Goal: Information Seeking & Learning: Learn about a topic

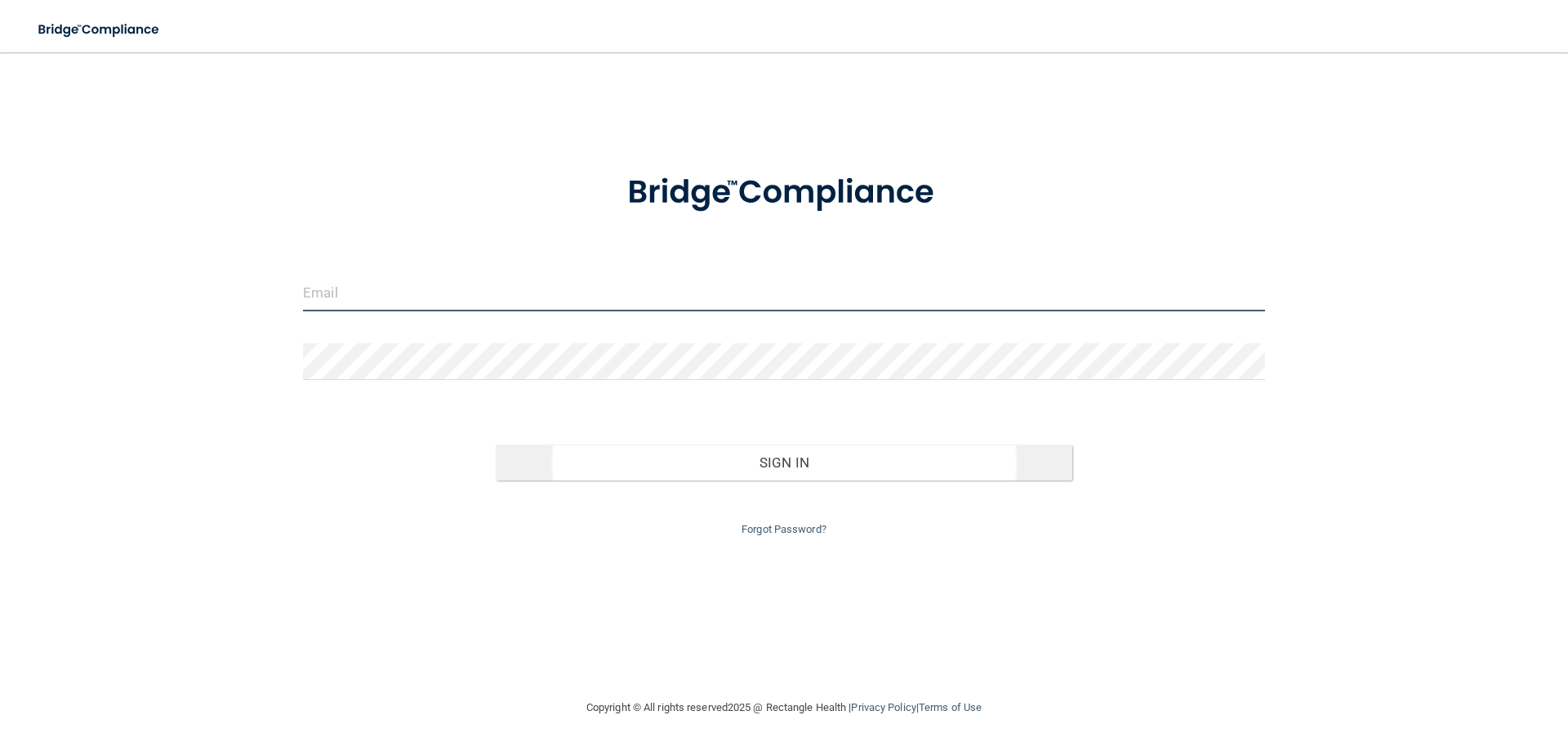
type input "[EMAIL_ADDRESS][DOMAIN_NAME]"
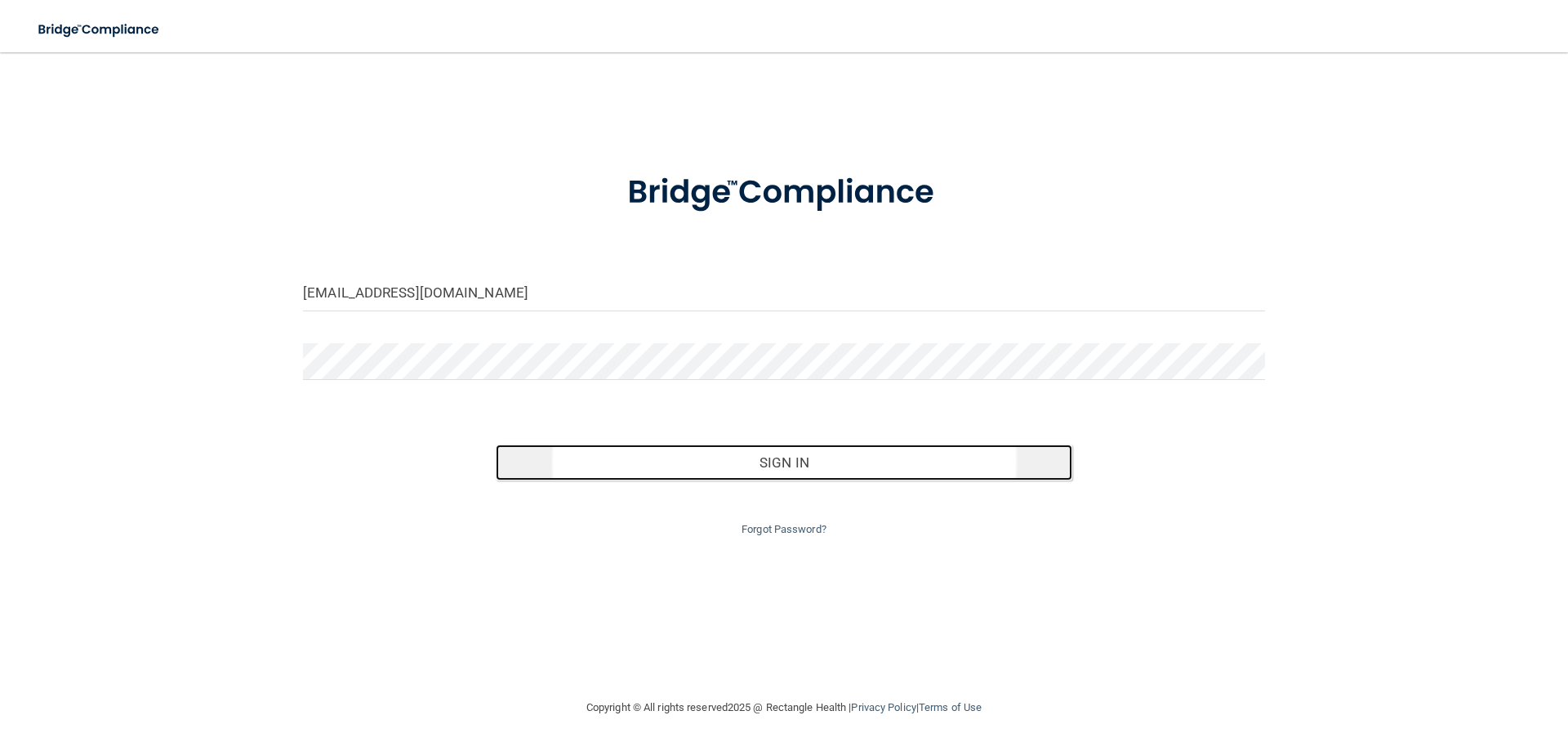
click at [726, 458] on button "Sign In" at bounding box center [784, 462] width 577 height 36
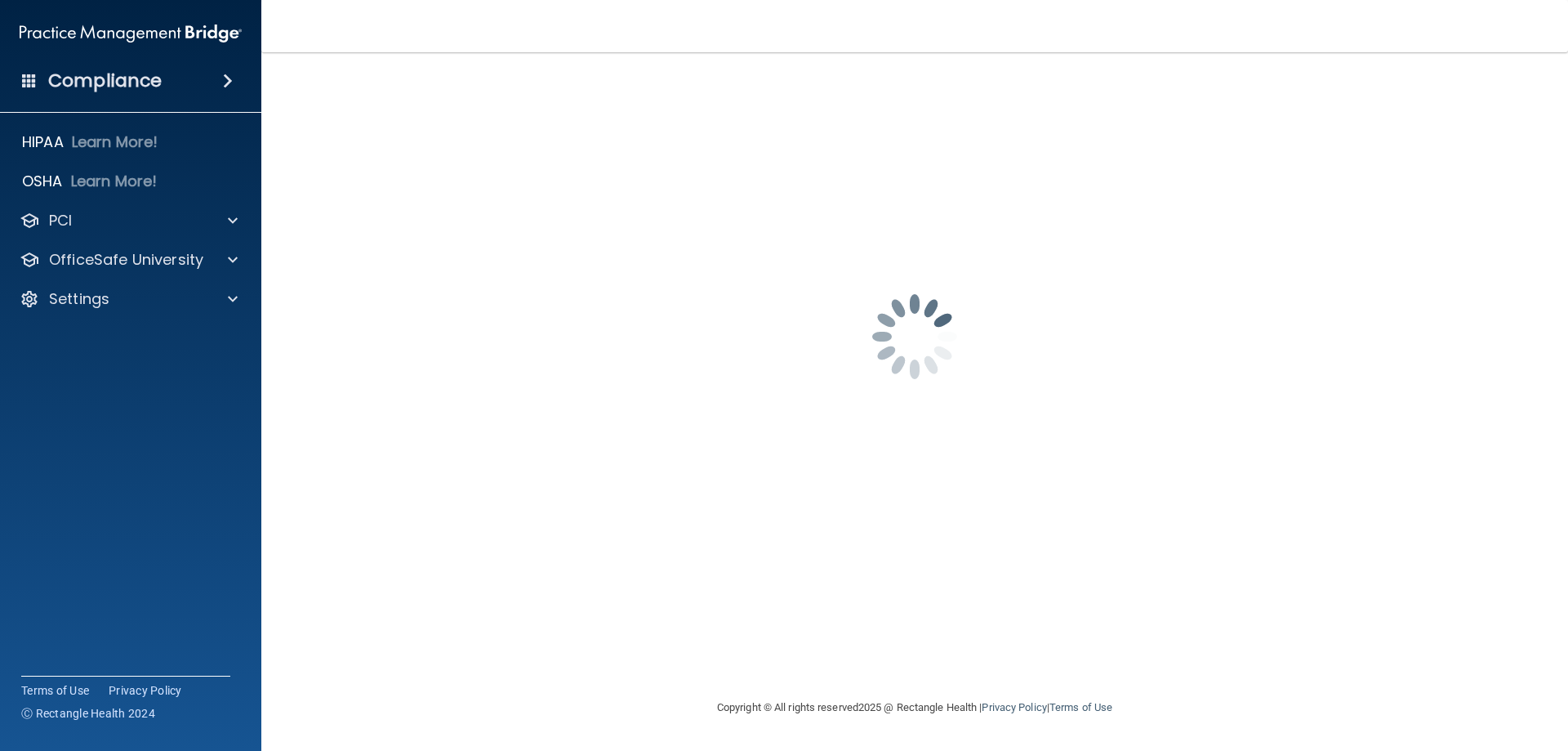
click at [109, 84] on h4 "Compliance" at bounding box center [104, 80] width 114 height 23
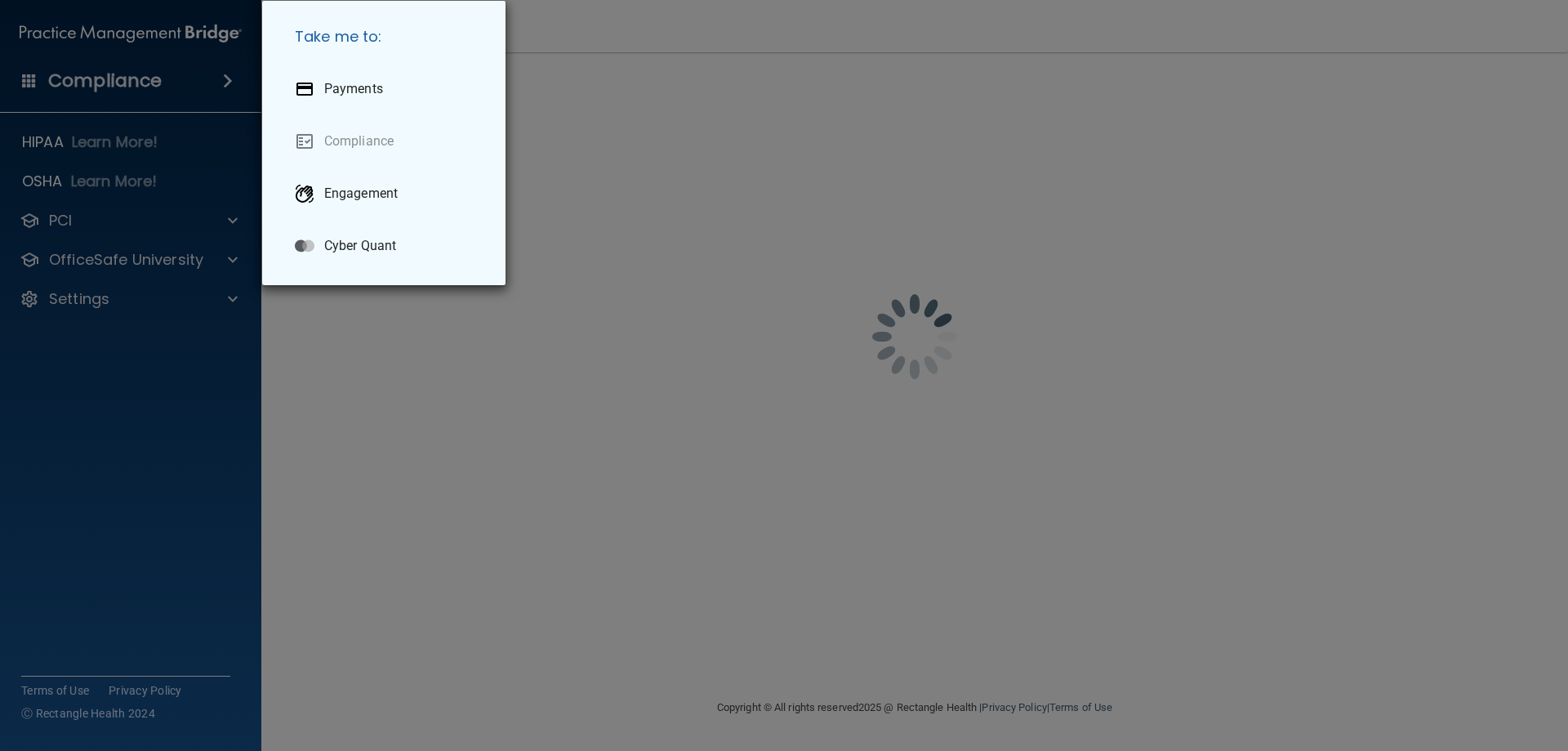
click at [124, 87] on div "Take me to: Payments Compliance Engagement Cyber Quant" at bounding box center [784, 376] width 1568 height 751
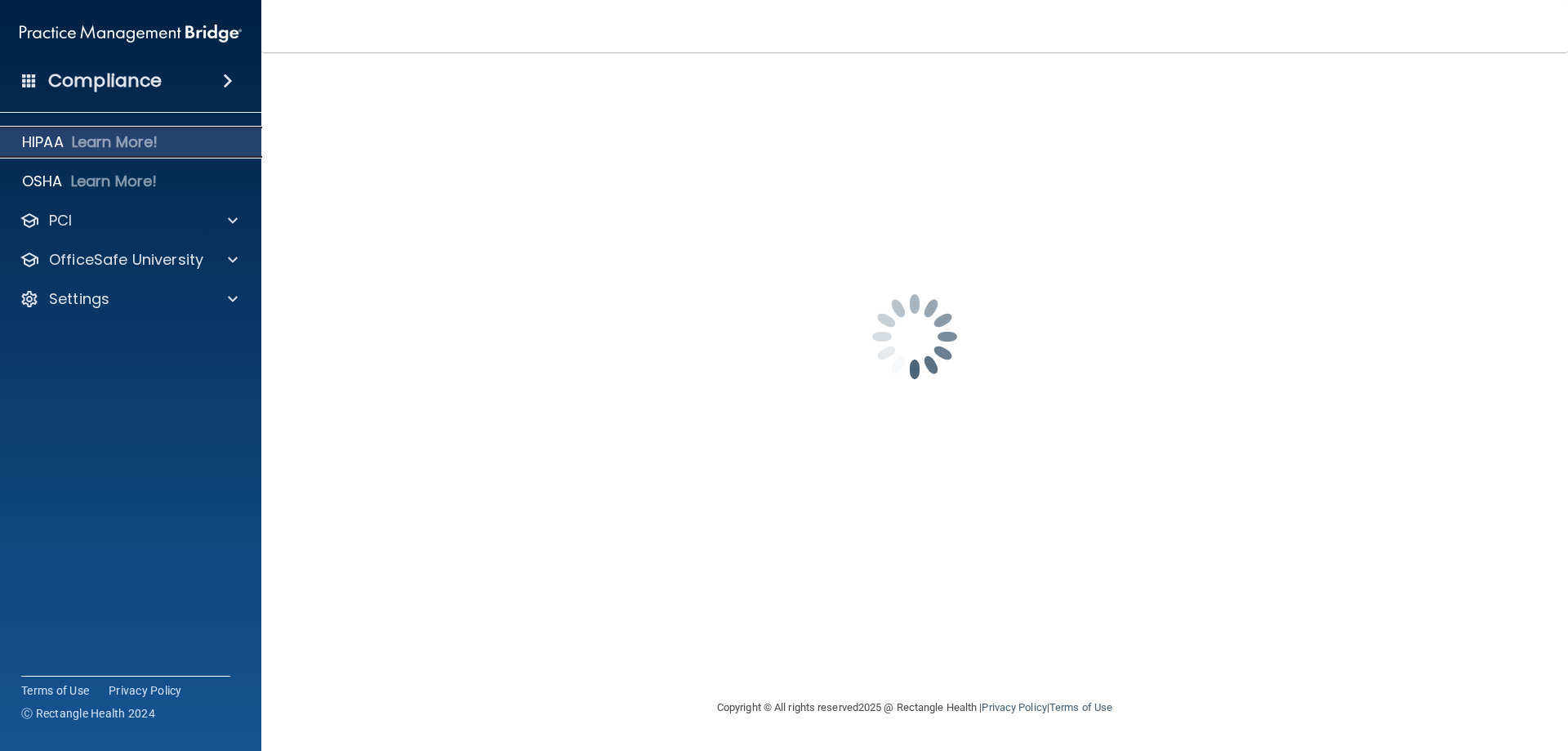
click at [108, 130] on div "HIPAA Learn More!" at bounding box center [130, 141] width 287 height 33
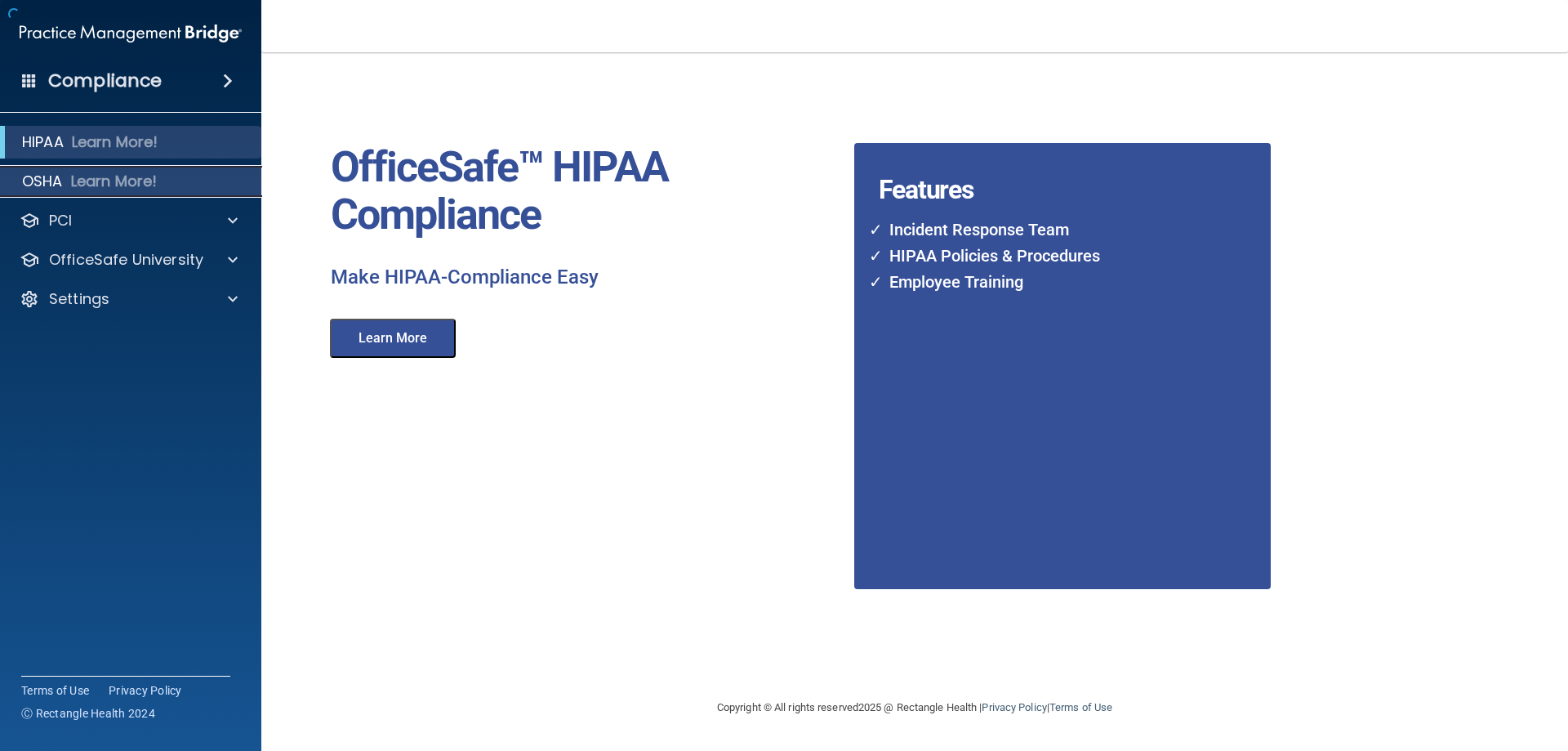
click at [97, 173] on p "Learn More!" at bounding box center [114, 181] width 87 height 19
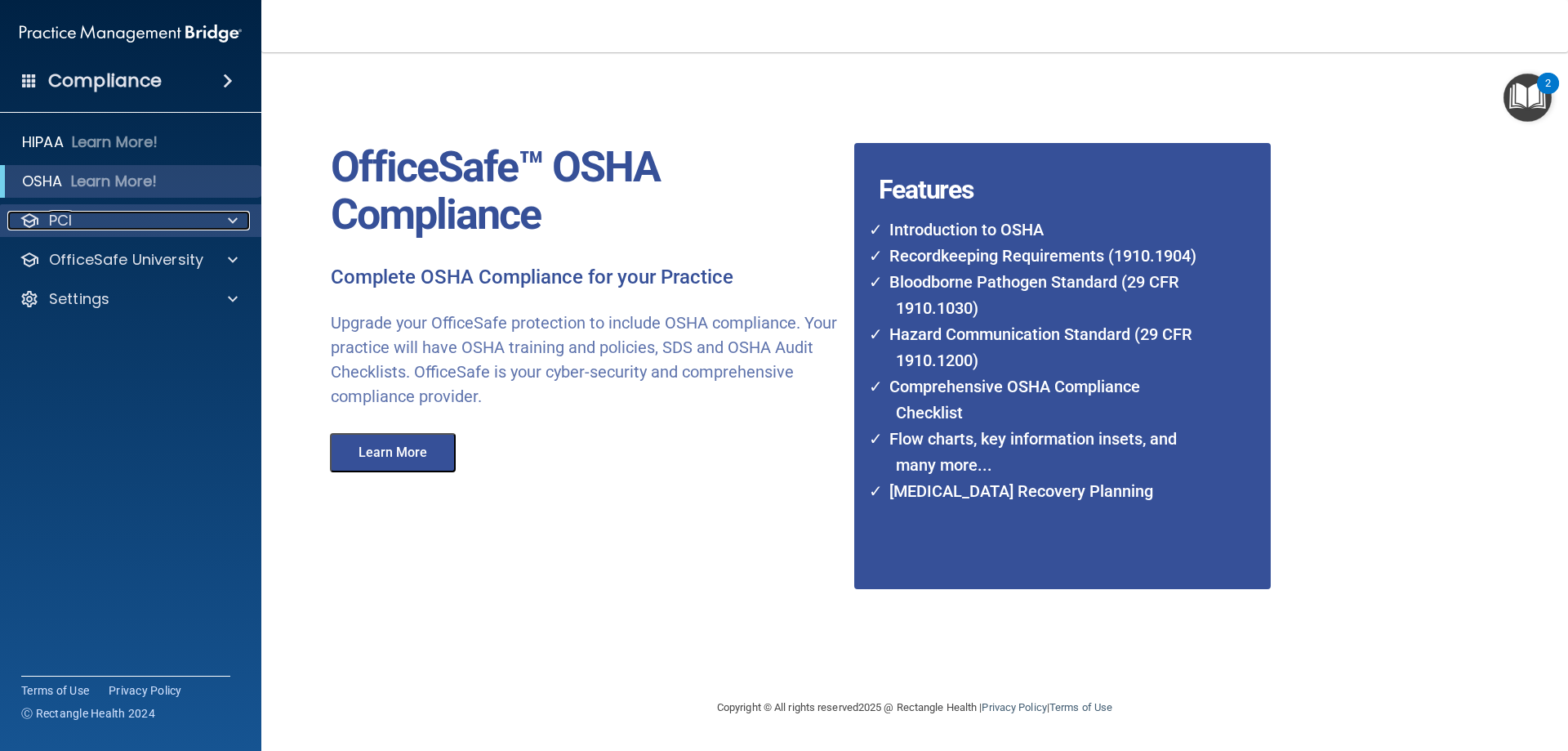
click at [94, 213] on div "PCI" at bounding box center [109, 220] width 203 height 19
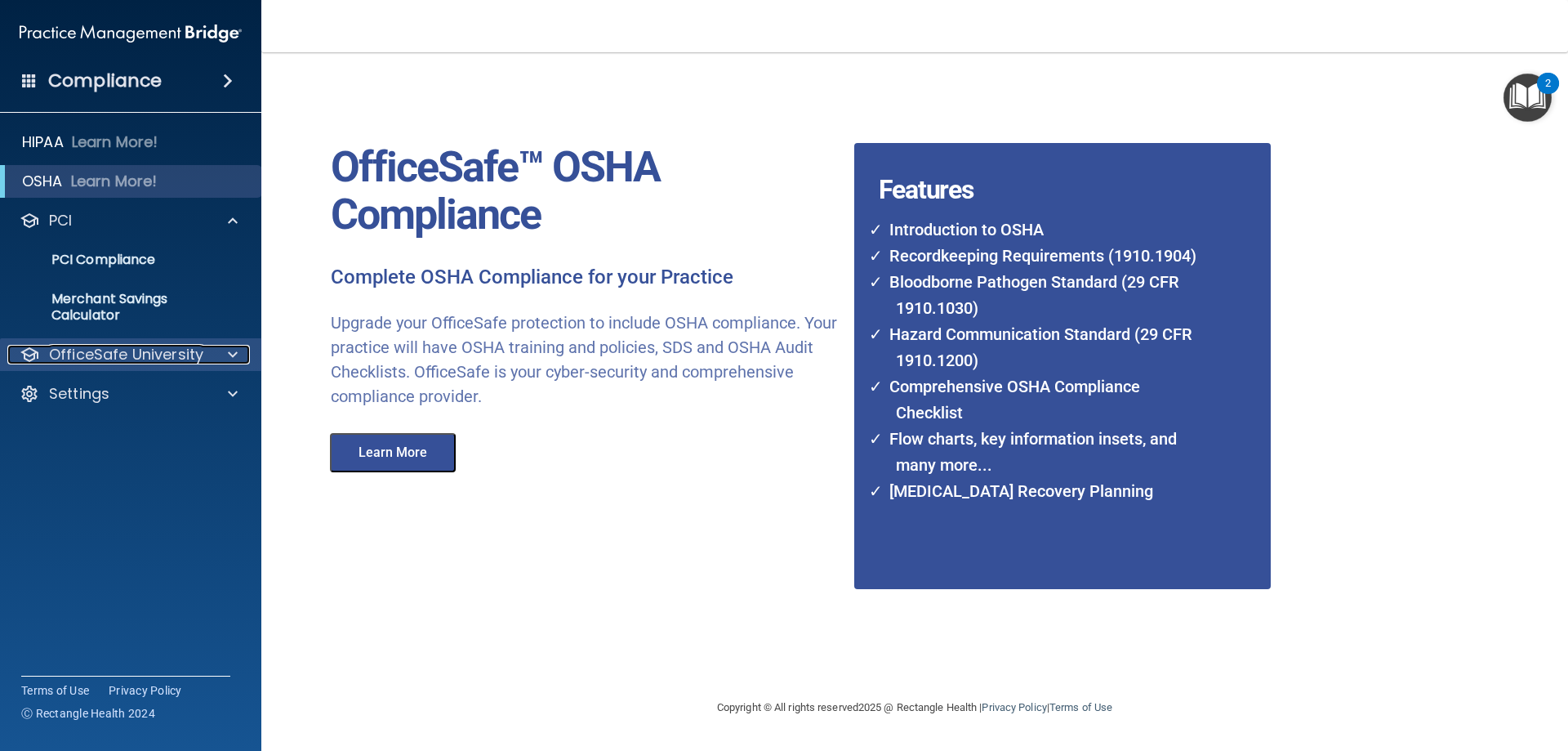
click at [227, 355] on div at bounding box center [230, 354] width 41 height 19
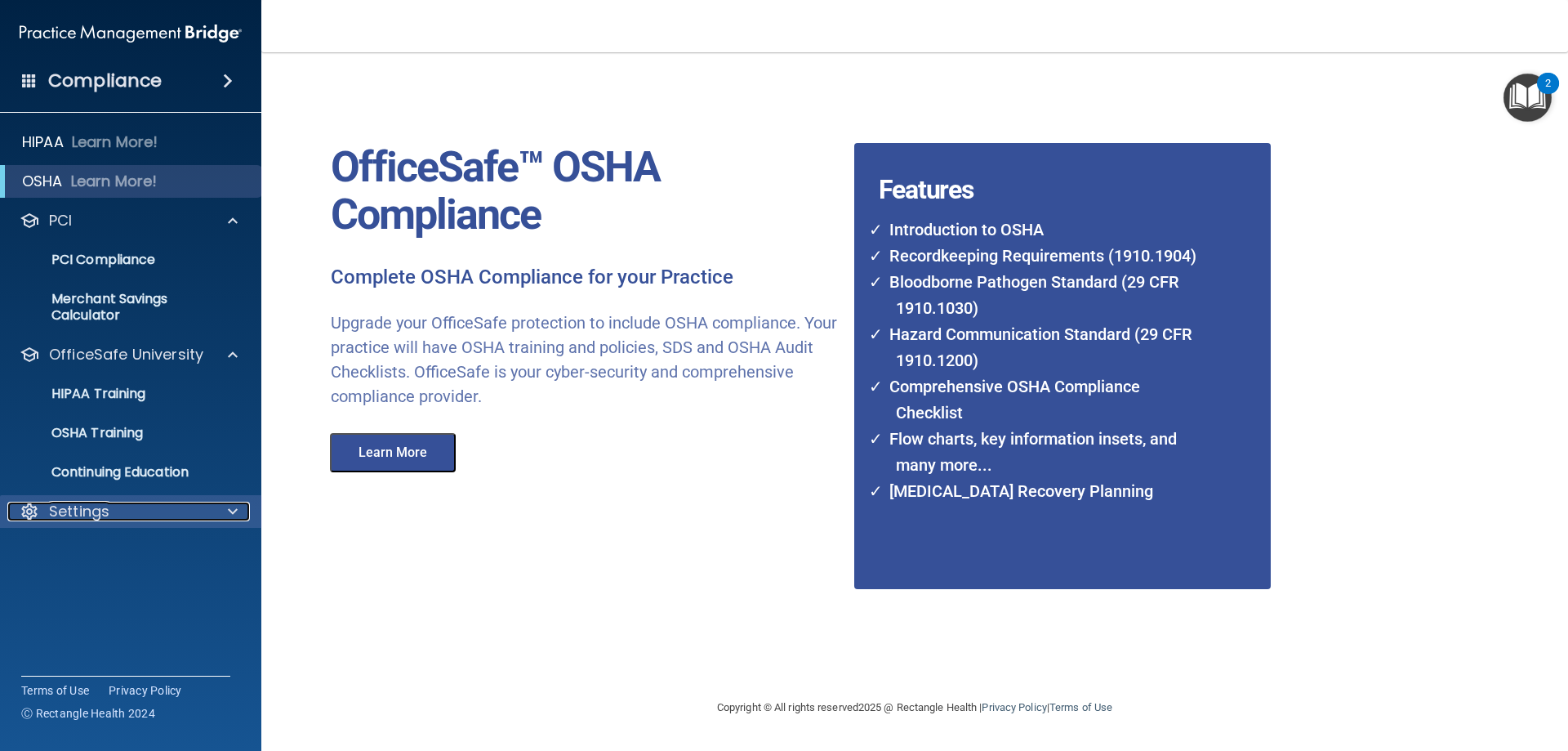
click at [226, 505] on div at bounding box center [230, 511] width 41 height 19
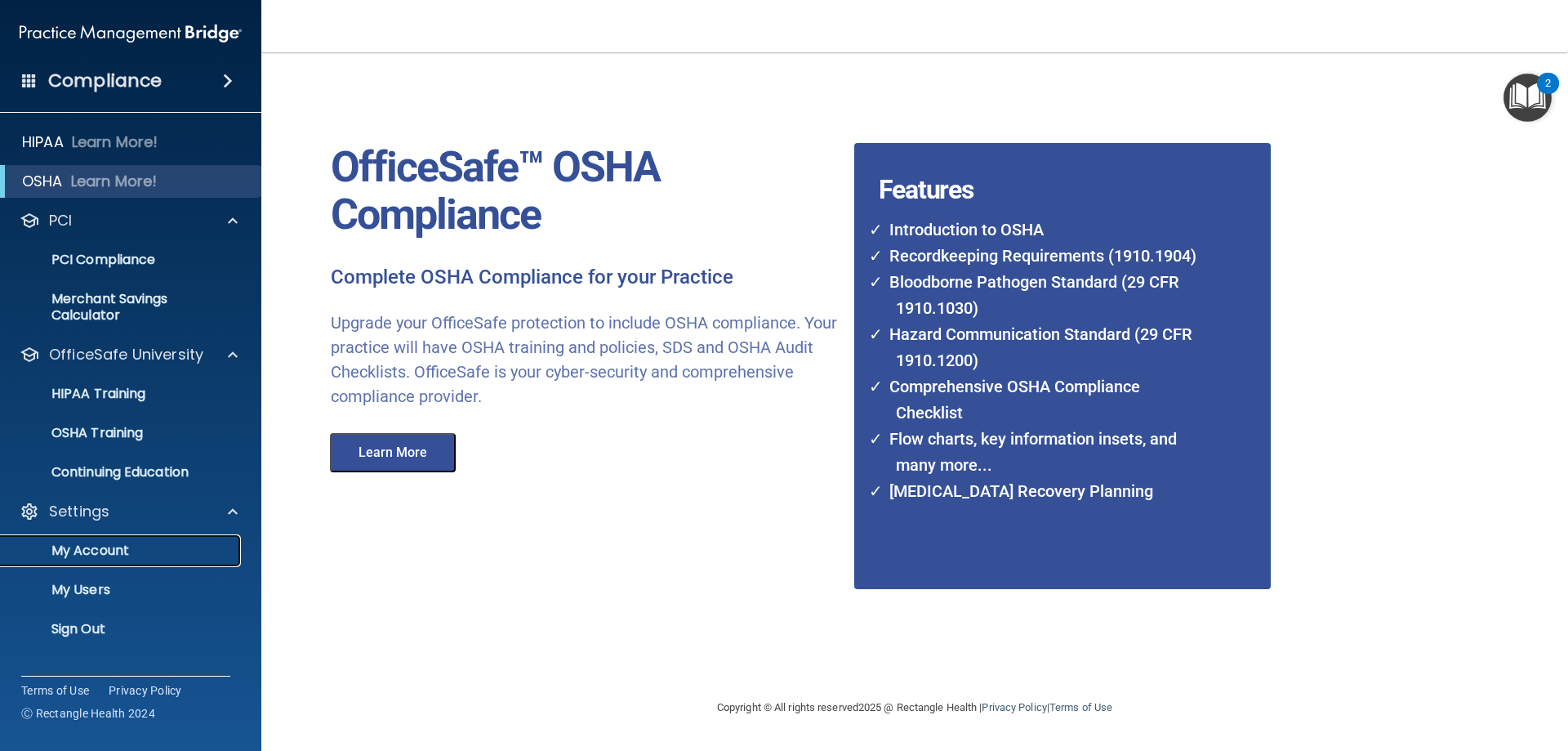
click at [79, 557] on p "My Account" at bounding box center [122, 550] width 223 height 16
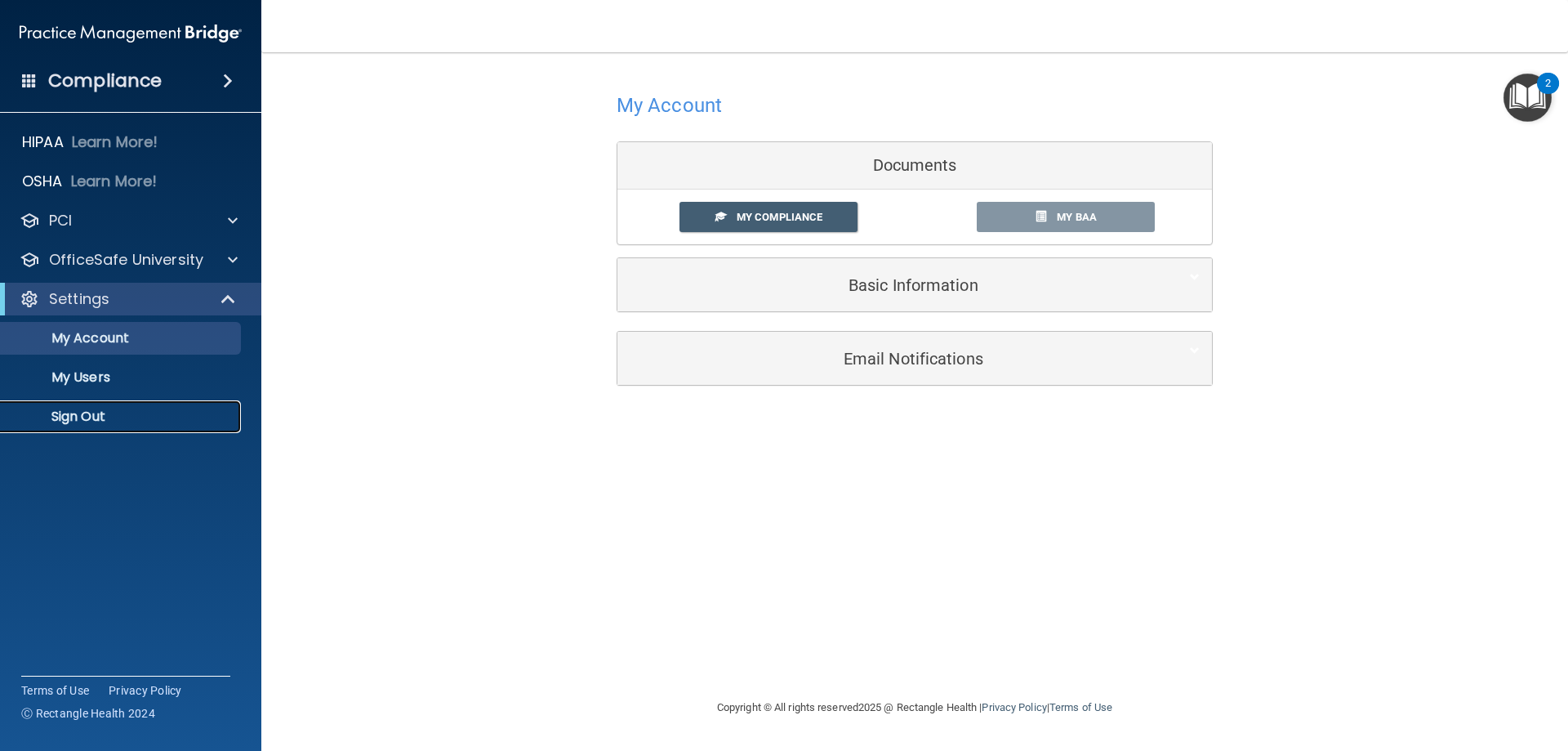
click at [77, 420] on p "Sign Out" at bounding box center [122, 416] width 223 height 16
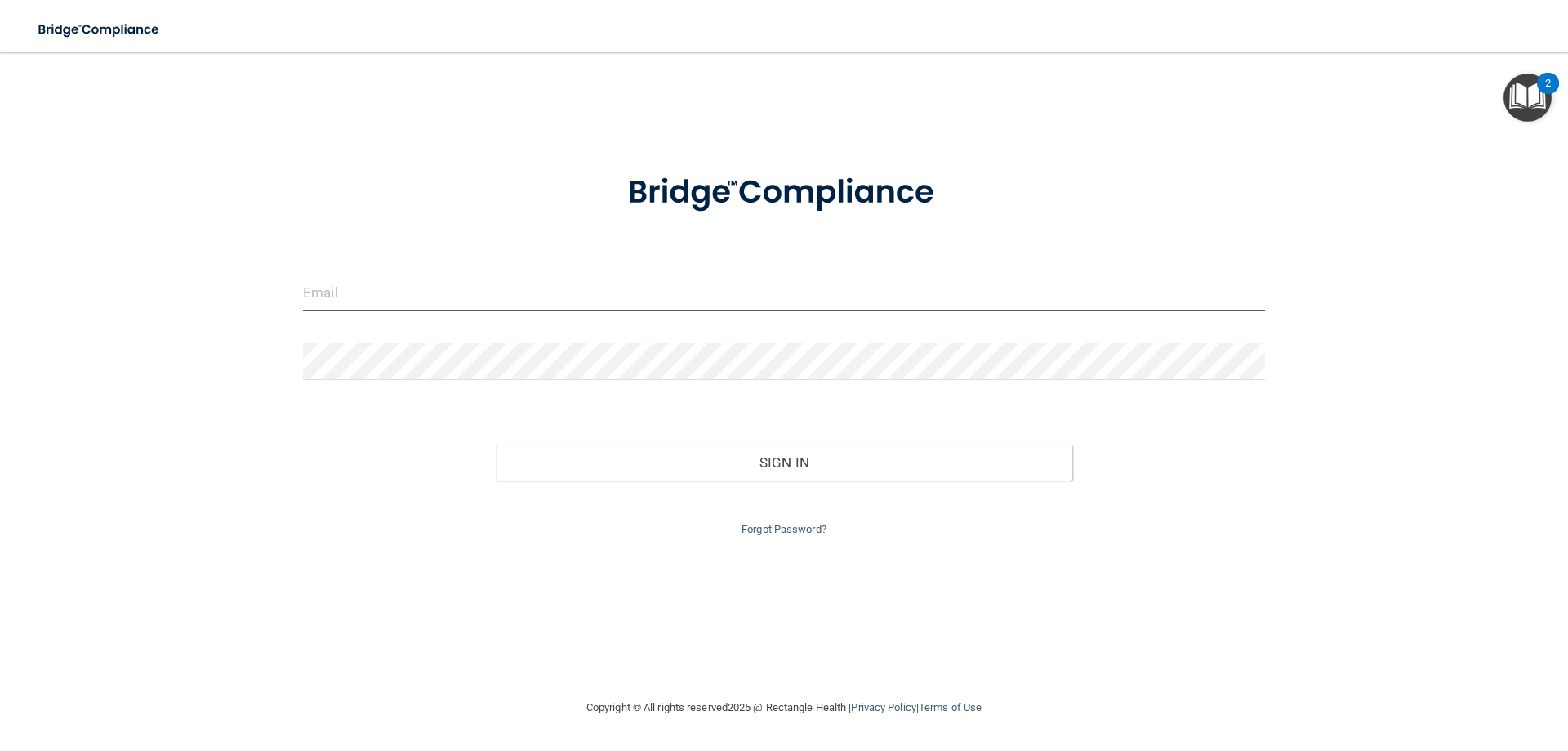
type input "[EMAIL_ADDRESS][DOMAIN_NAME]"
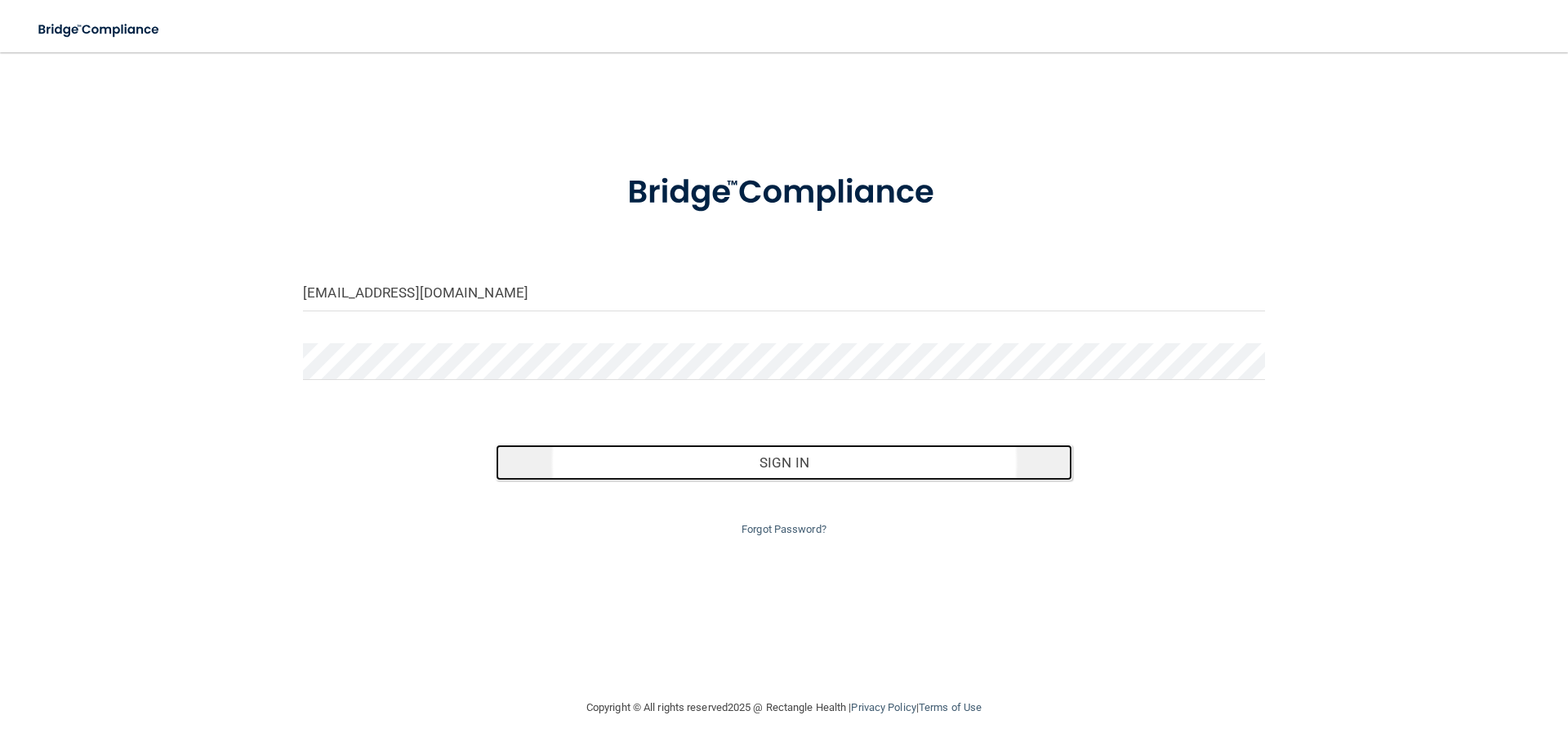
click at [811, 477] on button "Sign In" at bounding box center [784, 462] width 577 height 36
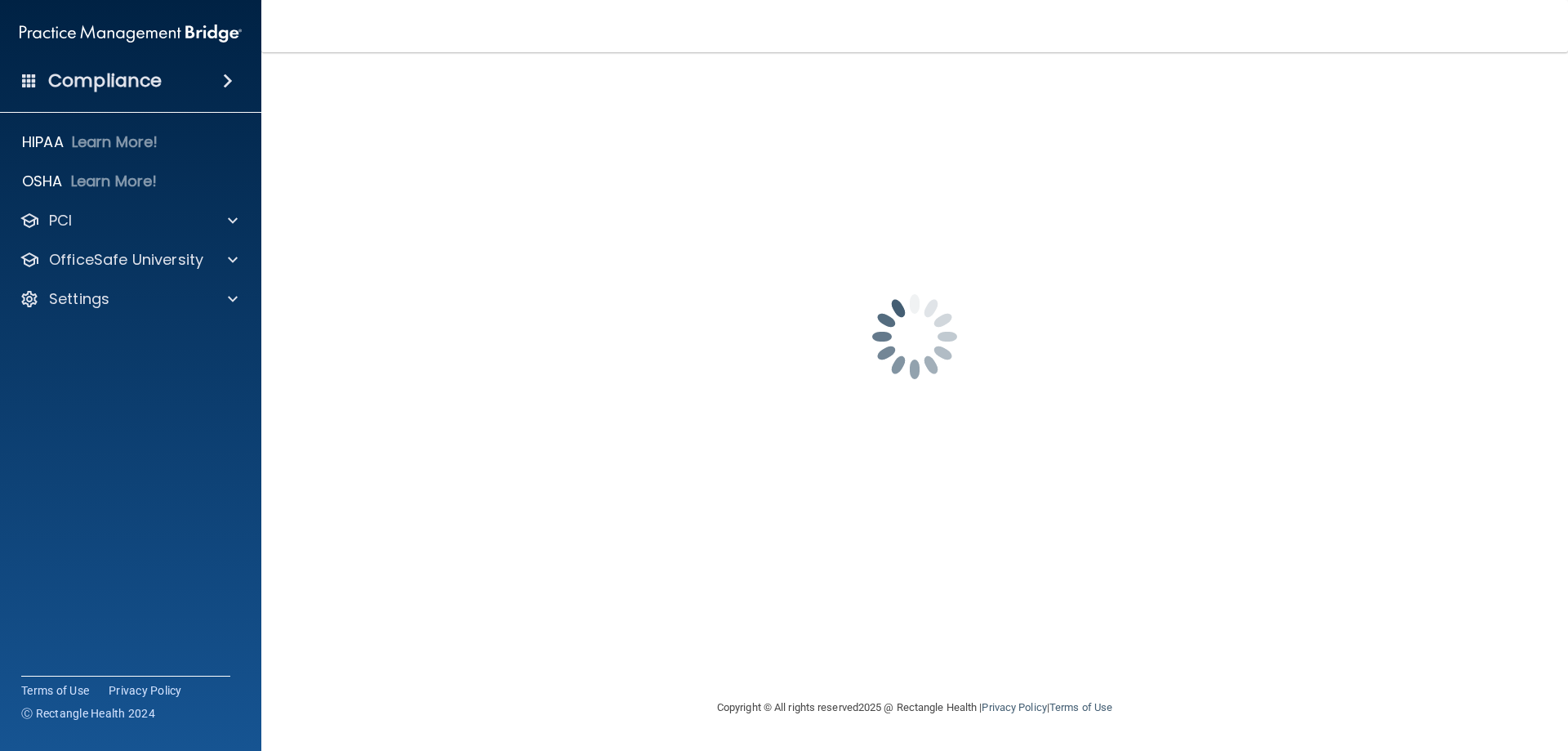
click at [173, 29] on img at bounding box center [130, 33] width 222 height 33
click at [226, 82] on span at bounding box center [228, 80] width 10 height 19
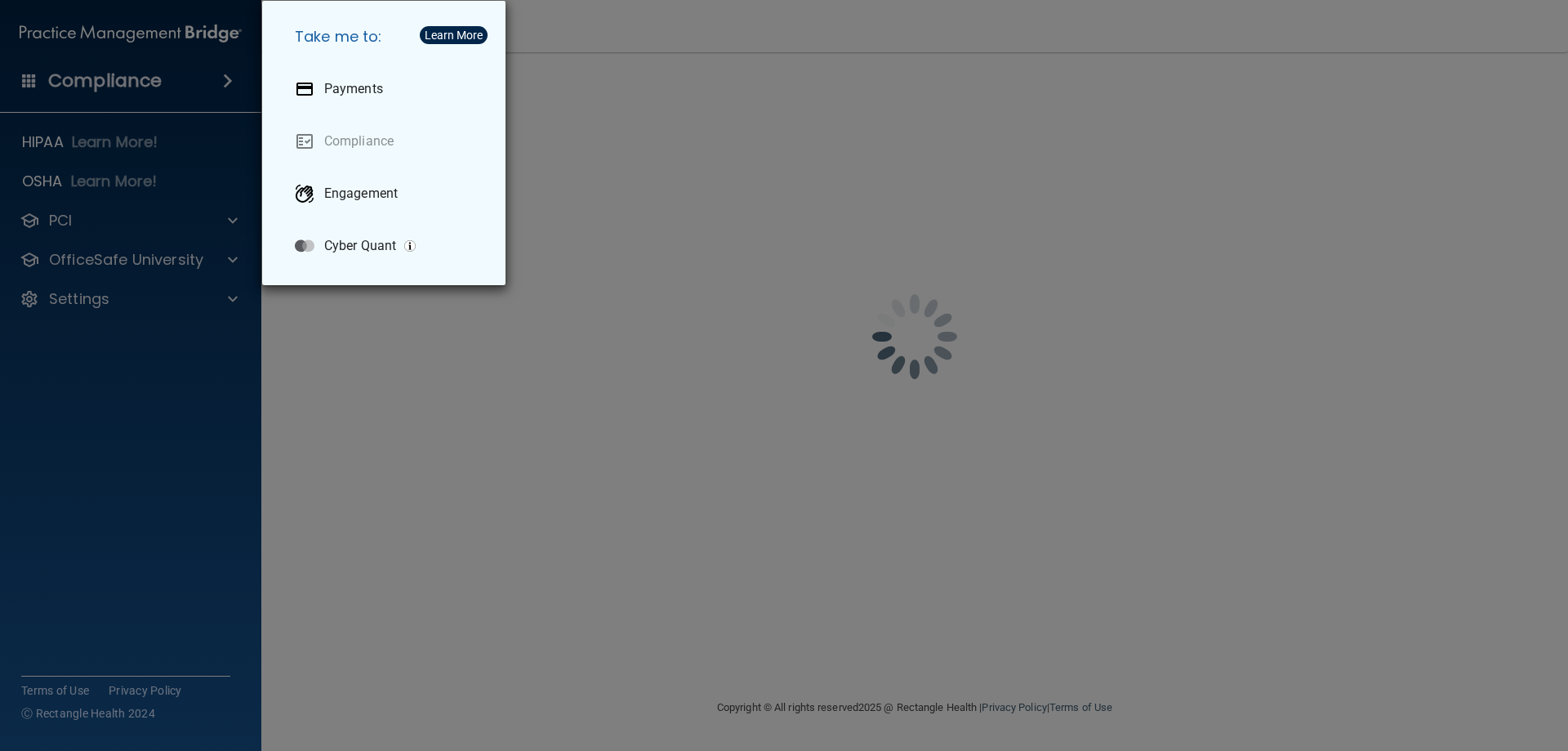
click at [86, 169] on div "Take me to: Payments Compliance Engagement Cyber Quant" at bounding box center [784, 376] width 1568 height 751
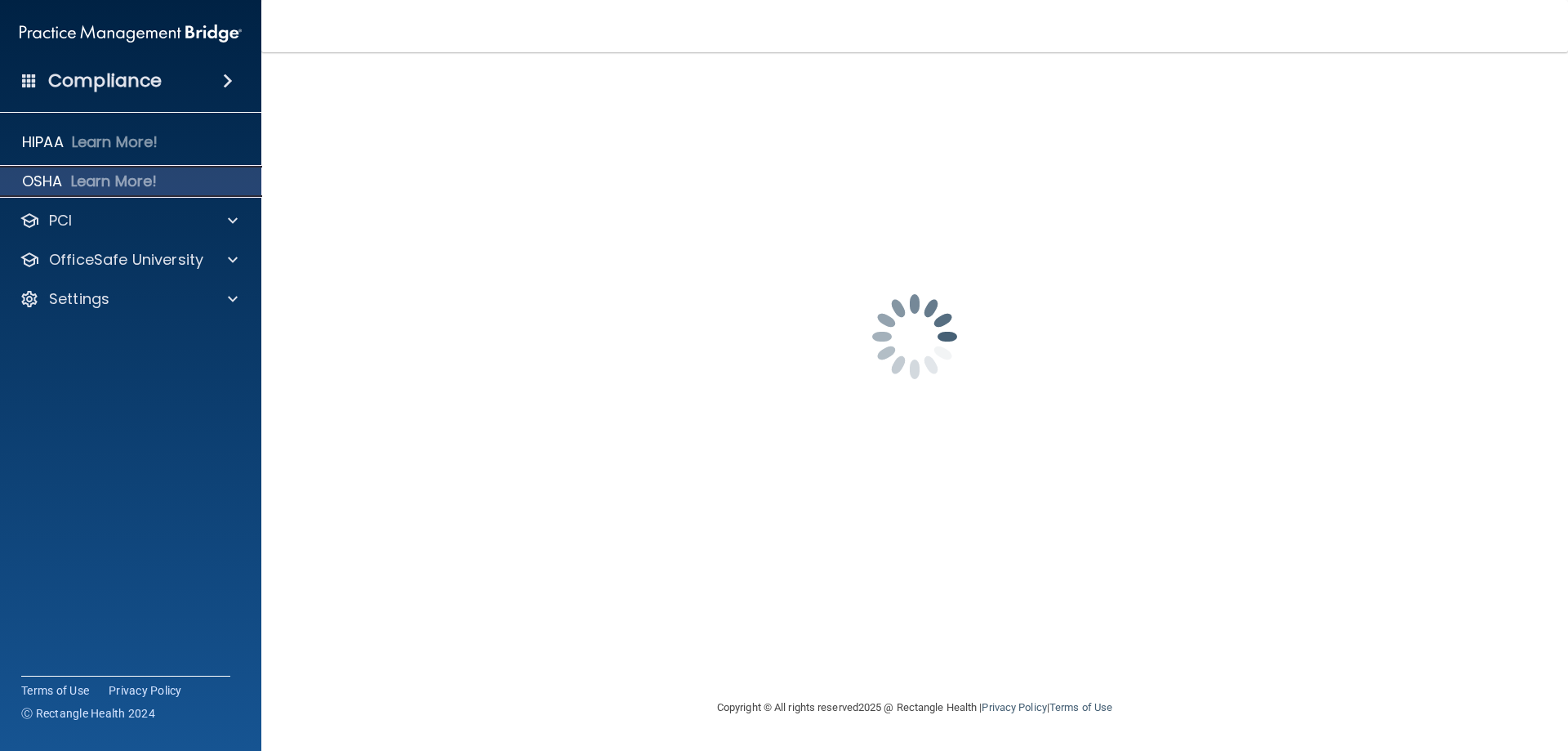
click at [138, 178] on p "Learn More!" at bounding box center [114, 181] width 87 height 19
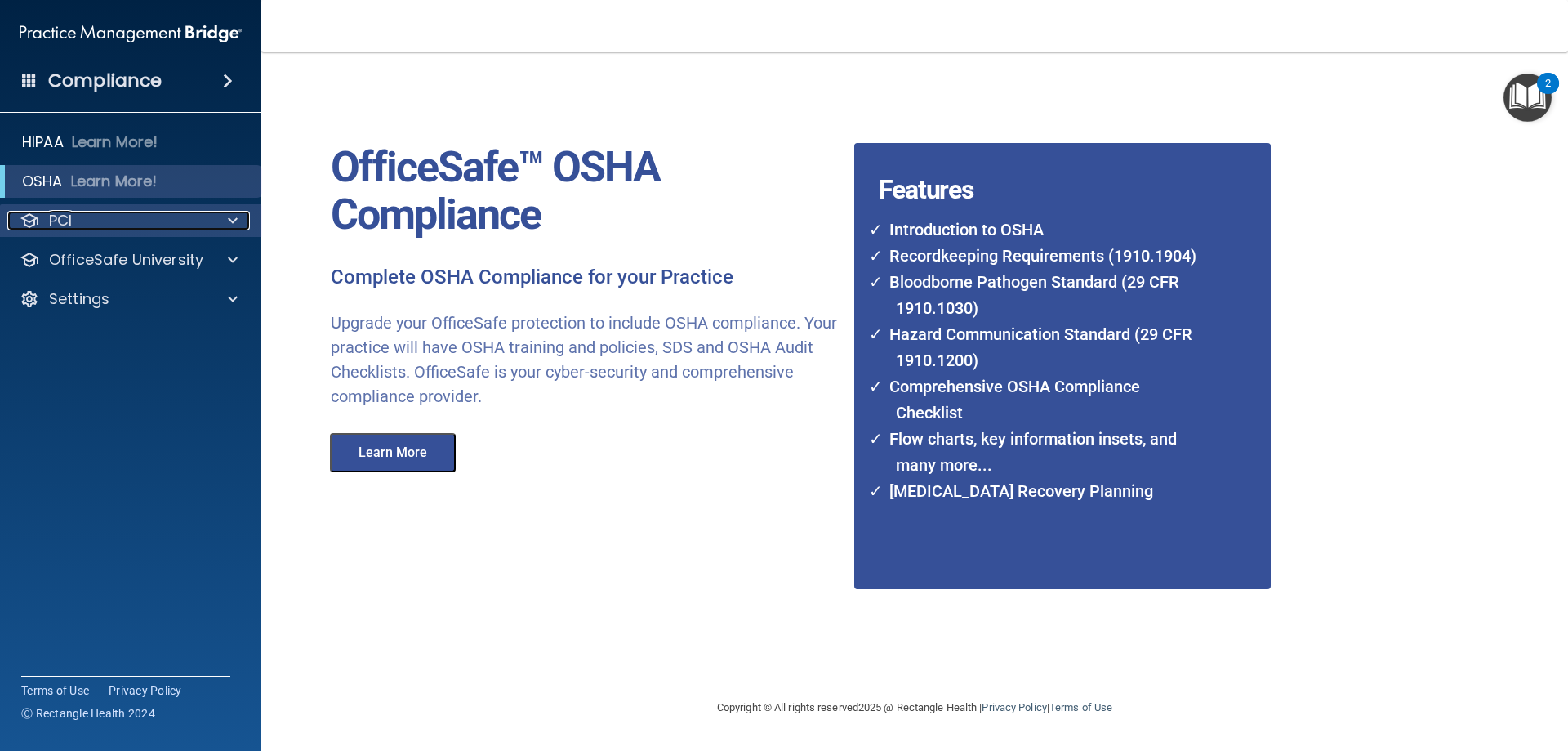
click at [232, 219] on span at bounding box center [233, 220] width 10 height 19
click at [233, 223] on span at bounding box center [233, 220] width 10 height 19
click at [230, 222] on span at bounding box center [233, 220] width 10 height 19
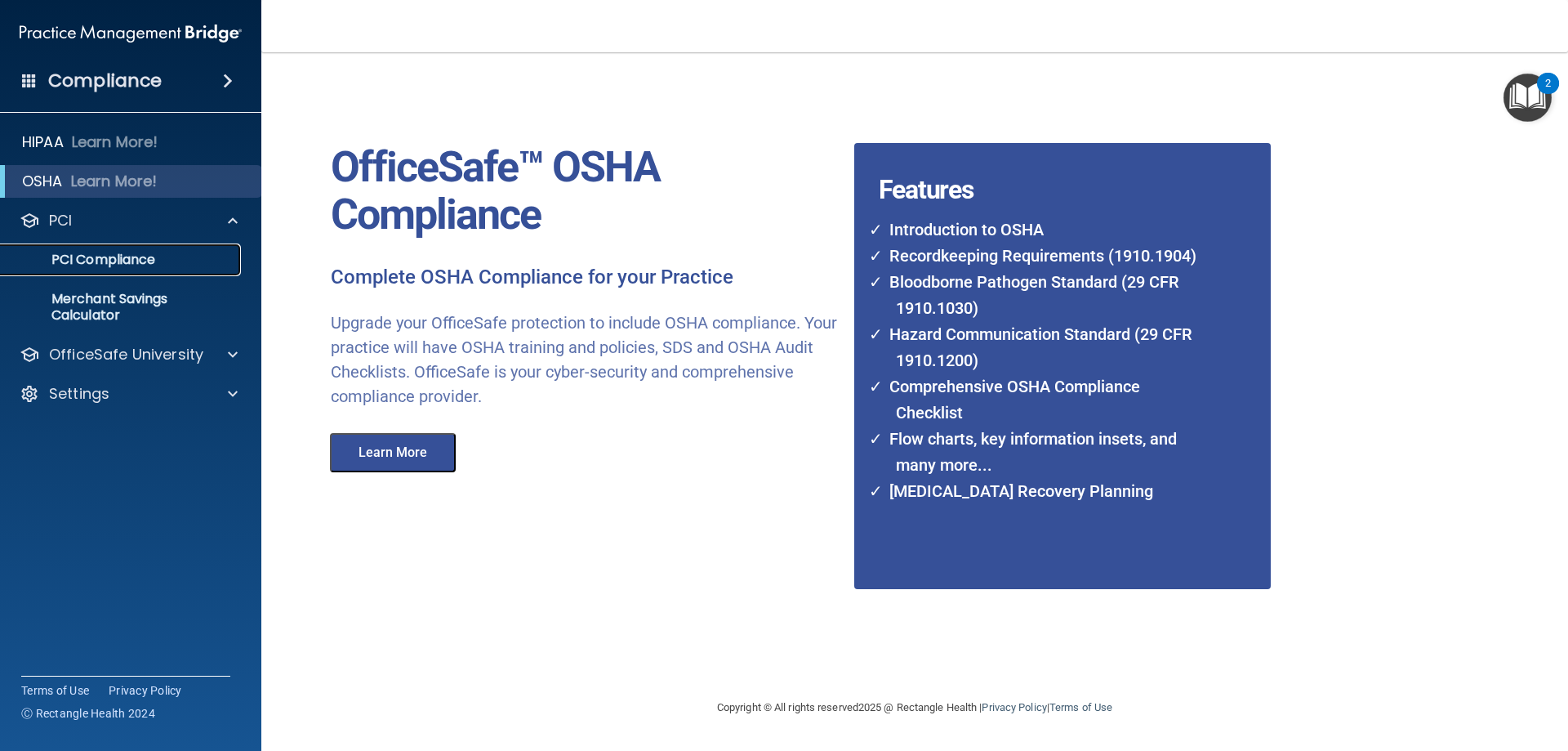
click at [144, 265] on p "PCI Compliance" at bounding box center [122, 259] width 223 height 16
click at [1542, 89] on div "2" at bounding box center [1549, 83] width 22 height 21
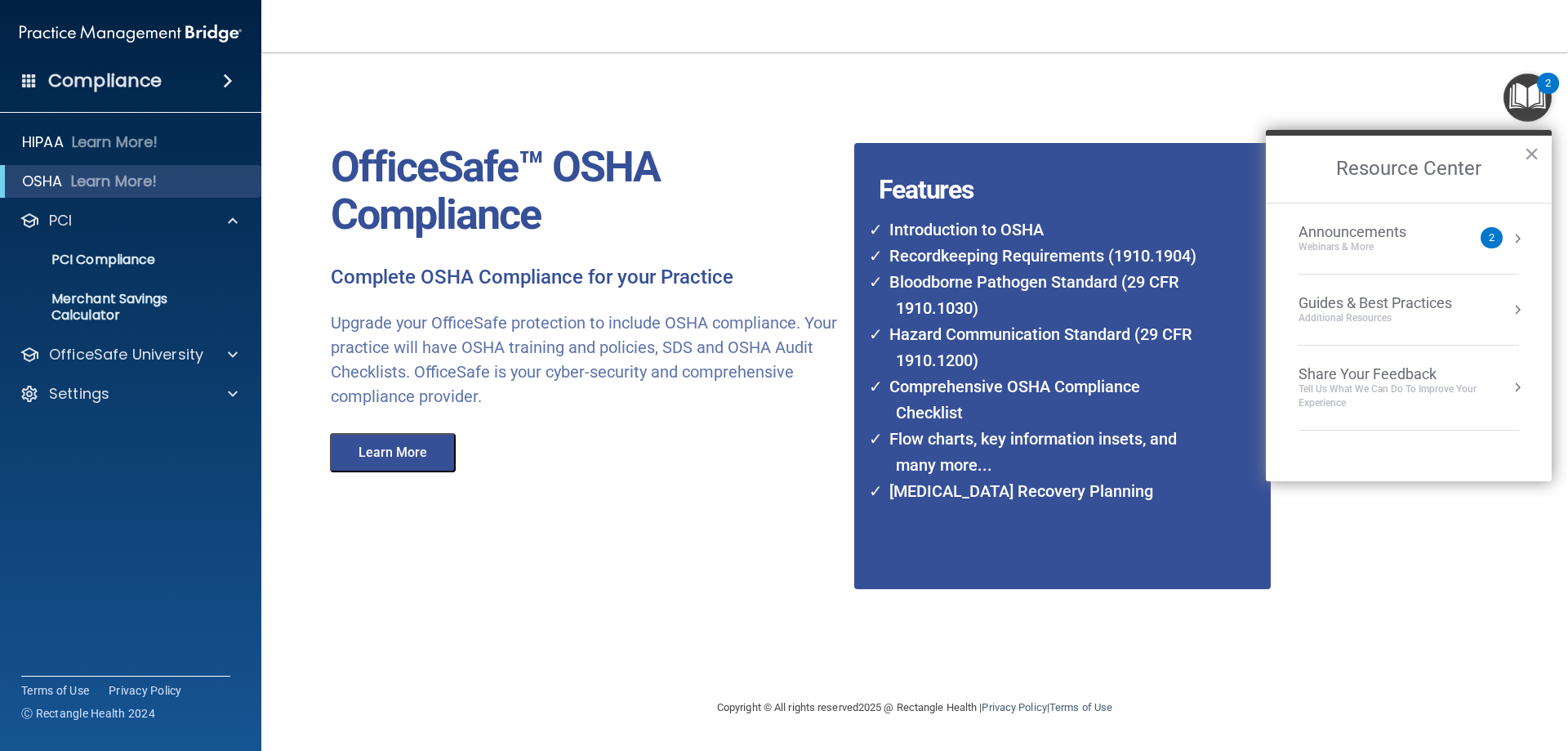
click at [1486, 236] on div "2" at bounding box center [1492, 237] width 22 height 21
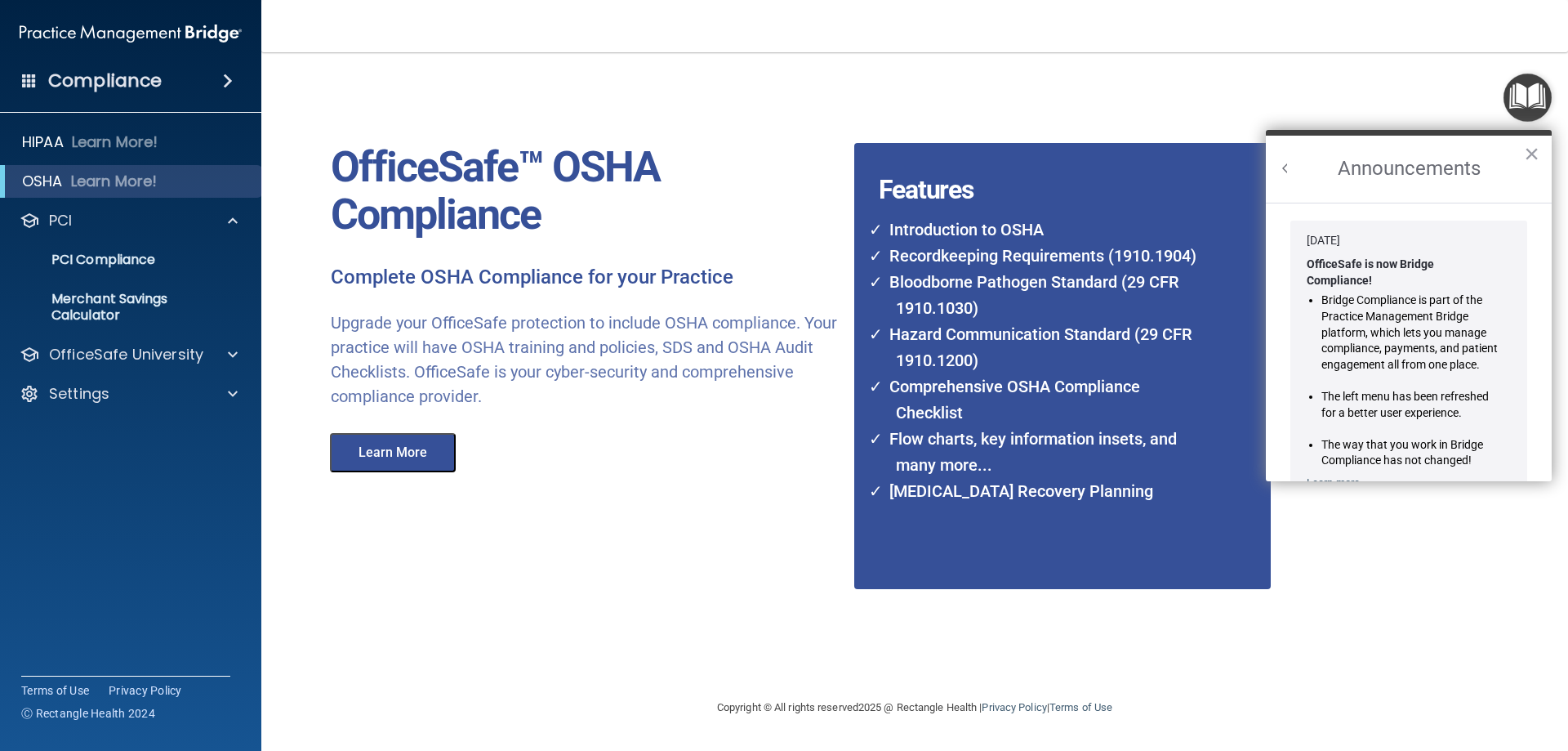
click at [1528, 142] on button "×" at bounding box center [1532, 153] width 15 height 26
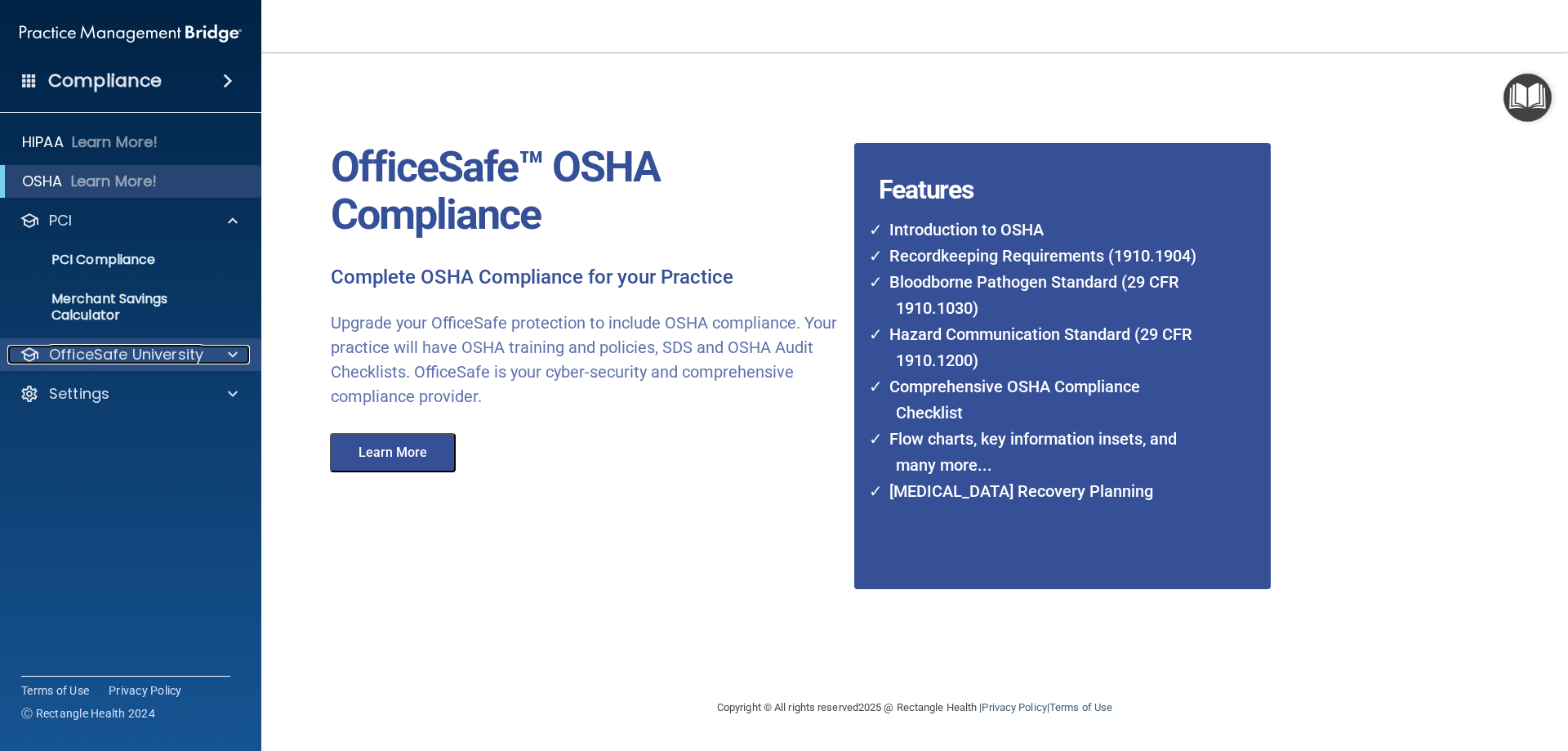
click at [231, 348] on span at bounding box center [233, 354] width 10 height 19
